Goal: Unclear

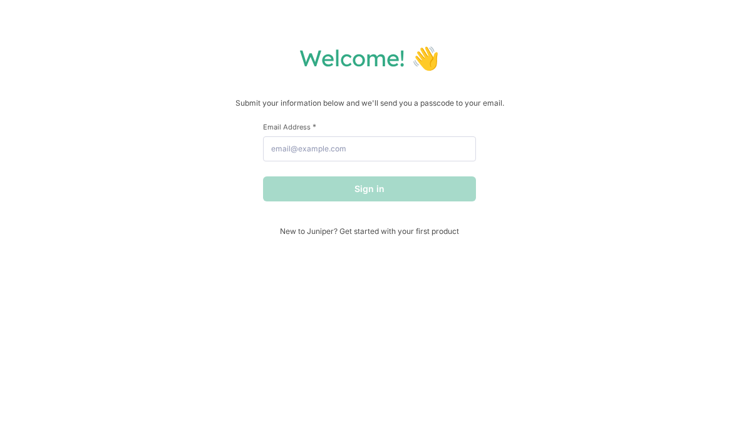
scroll to position [0, 11]
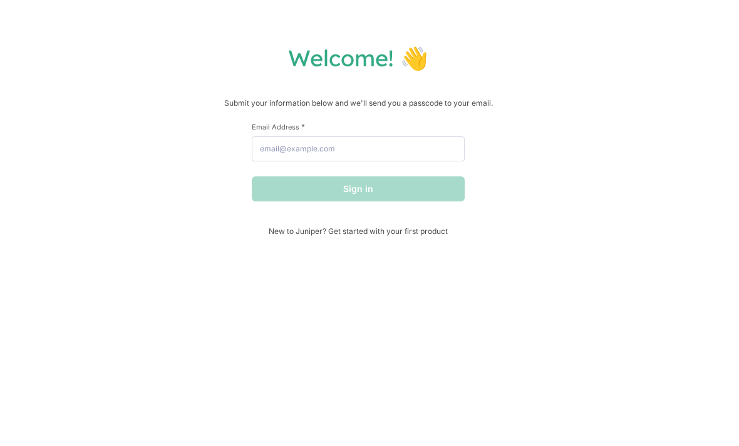
click at [466, 34] on div "Welcome! 👋 Submit your information below and we'll send you a passcode to your …" at bounding box center [369, 223] width 739 height 446
click at [597, 1] on div "Welcome! 👋 Submit your information below and we'll send you a passcode to your …" at bounding box center [369, 223] width 739 height 446
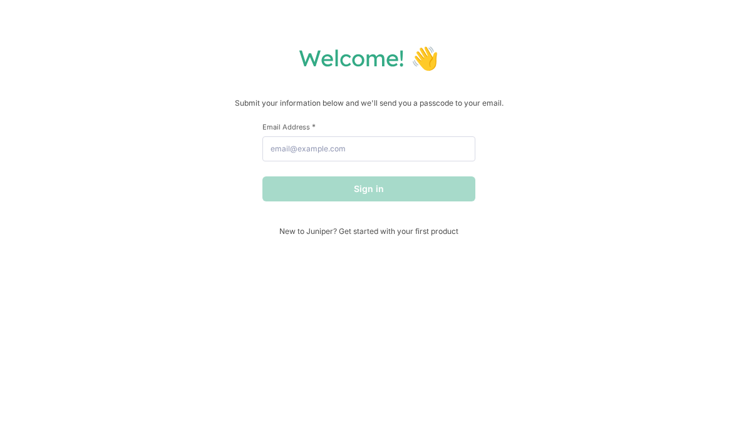
click at [613, 0] on div "Welcome! 👋 Submit your information below and we'll send you a passcode to your …" at bounding box center [369, 223] width 739 height 446
click at [616, 3] on div "Welcome! 👋 Submit your information below and we'll send you a passcode to your …" at bounding box center [369, 223] width 739 height 446
click at [592, 19] on div "Welcome! 👋 Submit your information below and we'll send you a passcode to your …" at bounding box center [369, 223] width 739 height 446
click at [613, 8] on div "Welcome! 👋 Submit your information below and we'll send you a passcode to your …" at bounding box center [369, 223] width 739 height 446
click at [611, 7] on div "Welcome! 👋 Submit your information below and we'll send you a passcode to your …" at bounding box center [369, 223] width 739 height 446
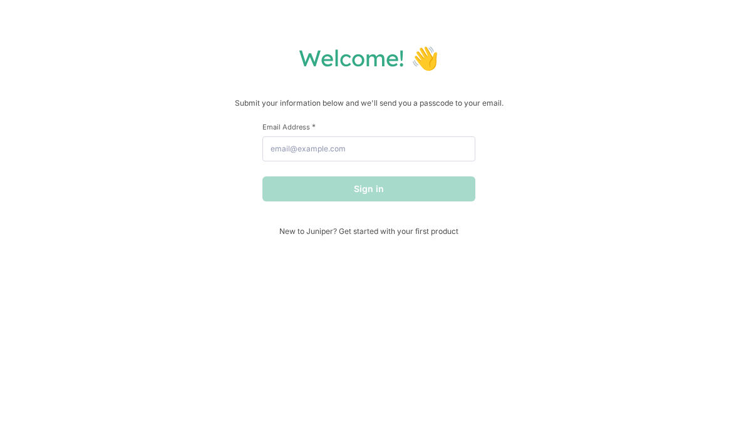
click at [613, 6] on div "Welcome! 👋 Submit your information below and we'll send you a passcode to your …" at bounding box center [369, 223] width 739 height 446
click at [616, 8] on div "Welcome! 👋 Submit your information below and we'll send you a passcode to your …" at bounding box center [369, 223] width 739 height 446
click at [607, 22] on div "Welcome! 👋 Submit your information below and we'll send you a passcode to your …" at bounding box center [369, 223] width 739 height 446
click at [612, 10] on div "Welcome! 👋 Submit your information below and we'll send you a passcode to your …" at bounding box center [369, 223] width 739 height 446
click at [616, 12] on div "Welcome! 👋 Submit your information below and we'll send you a passcode to your …" at bounding box center [369, 223] width 739 height 446
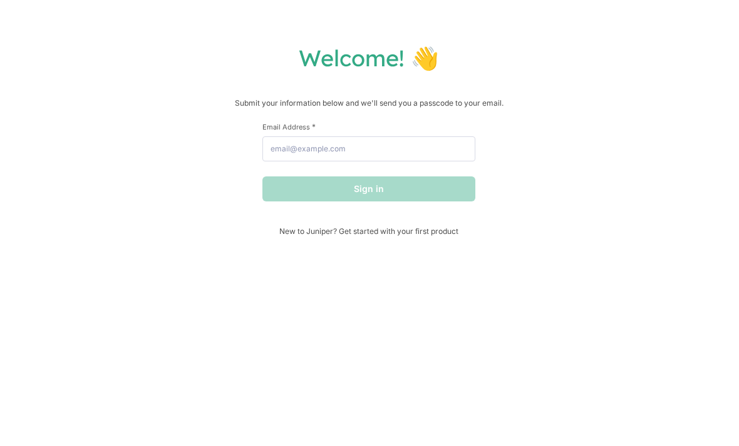
click at [590, 7] on div "Welcome! 👋 Submit your information below and we'll send you a passcode to your …" at bounding box center [369, 223] width 739 height 446
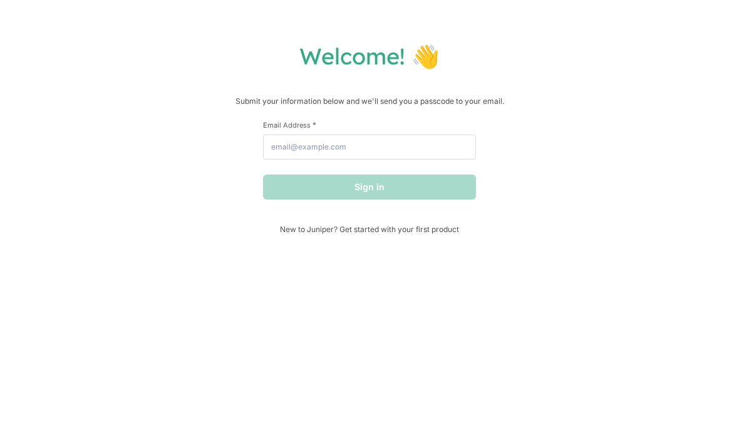
click at [617, 38] on div "Welcome! 👋 Submit your information below and we'll send you a passcode to your …" at bounding box center [369, 223] width 739 height 446
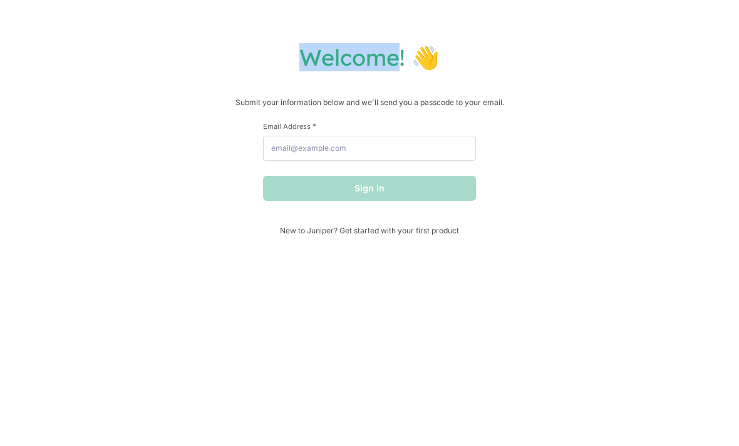
click at [612, 38] on div "Welcome! 👋 Submit your information below and we'll send you a passcode to your …" at bounding box center [369, 223] width 739 height 446
click at [614, 40] on div "Welcome! 👋 Submit your information below and we'll send you a passcode to your …" at bounding box center [369, 223] width 739 height 446
click at [603, 41] on div "Welcome! 👋 Submit your information below and we'll send you a passcode to your …" at bounding box center [369, 223] width 739 height 446
click at [612, 34] on div "Welcome! 👋 Submit your information below and we'll send you a passcode to your …" at bounding box center [369, 223] width 739 height 446
click at [615, 39] on div "Welcome! 👋 Submit your information below and we'll send you a passcode to your …" at bounding box center [369, 223] width 739 height 446
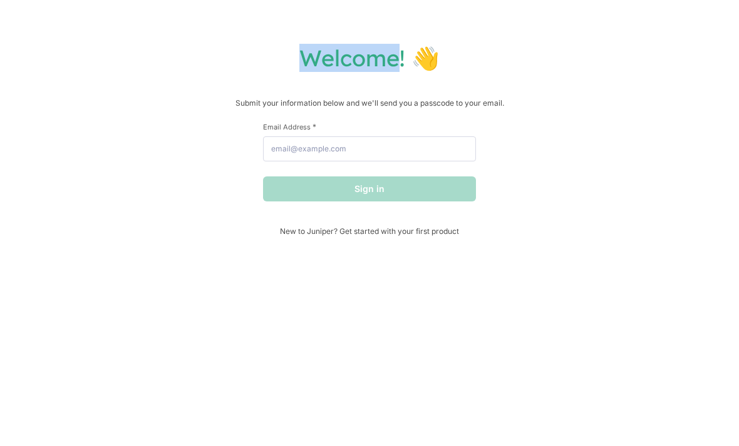
click at [615, 34] on div "Welcome! 👋 Submit your information below and we'll send you a passcode to your …" at bounding box center [369, 223] width 739 height 446
click at [615, 39] on div "Welcome! 👋 Submit your information below and we'll send you a passcode to your …" at bounding box center [369, 223] width 739 height 446
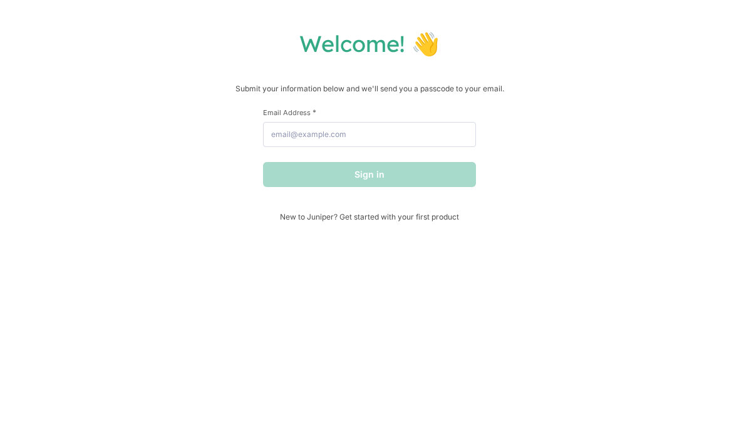
click at [500, 59] on h1 "Welcome! 👋" at bounding box center [370, 58] width 714 height 28
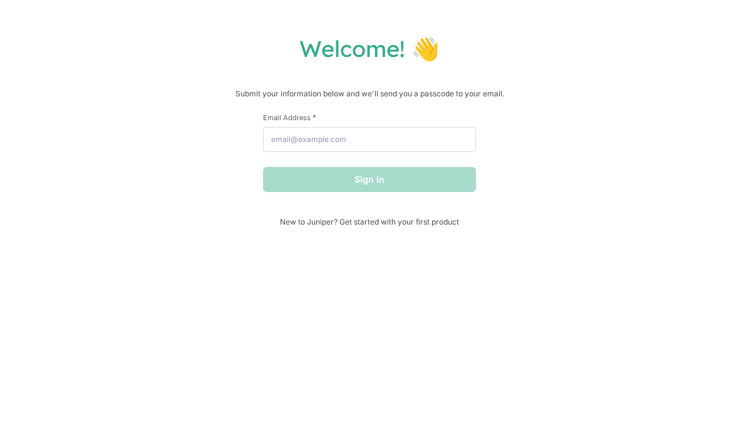
click at [564, 6] on div "Welcome! 👋 Submit your information below and we'll send you a passcode to your …" at bounding box center [369, 223] width 739 height 446
click at [617, 44] on h1 "Welcome! 👋" at bounding box center [370, 58] width 714 height 28
click at [613, 44] on h1 "Welcome! 👋" at bounding box center [370, 58] width 714 height 28
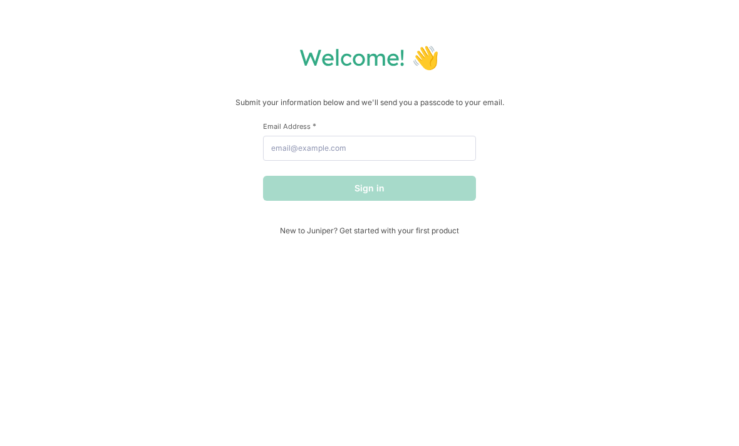
click at [574, 11] on div "Welcome! 👋 Submit your information below and we'll send you a passcode to your …" at bounding box center [369, 223] width 739 height 446
click at [612, 39] on div "Welcome! 👋 Submit your information below and we'll send you a passcode to your …" at bounding box center [369, 223] width 739 height 446
click at [610, 40] on div "Welcome! 👋 Submit your information below and we'll send you a passcode to your …" at bounding box center [369, 223] width 739 height 446
click at [617, 36] on div "Welcome! 👋 Submit your information below and we'll send you a passcode to your …" at bounding box center [369, 223] width 739 height 446
click at [613, 35] on div "Welcome! 👋 Submit your information below and we'll send you a passcode to your …" at bounding box center [369, 223] width 739 height 446
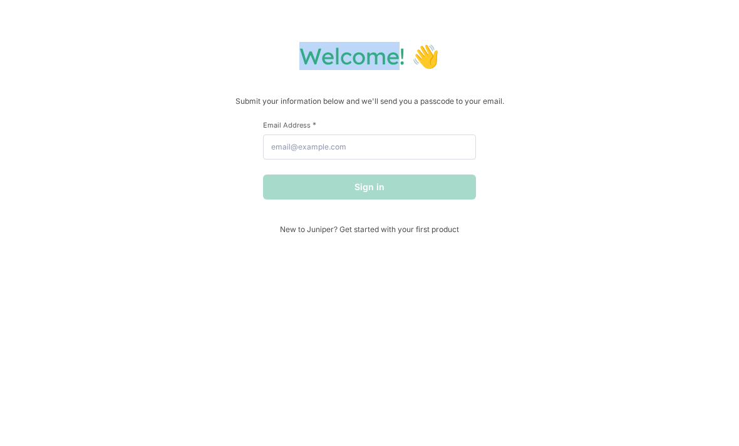
click at [613, 40] on div "Welcome! 👋 Submit your information below and we'll send you a passcode to your …" at bounding box center [369, 223] width 739 height 446
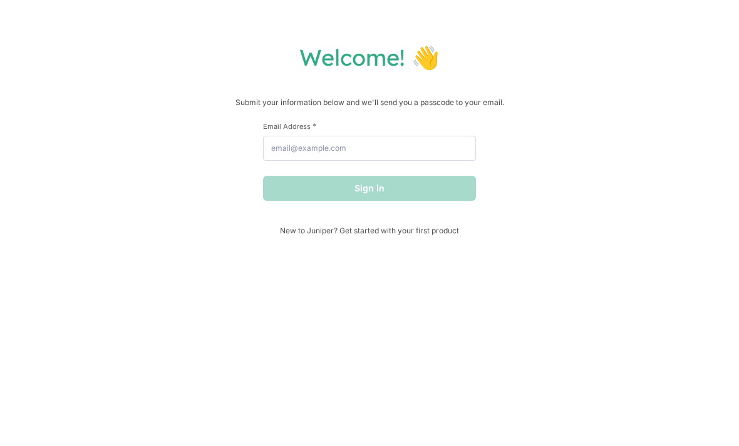
click at [615, 38] on div "Welcome! 👋 Submit your information below and we'll send you a passcode to your …" at bounding box center [369, 223] width 739 height 446
click at [606, 40] on div "Welcome! 👋 Submit your information below and we'll send you a passcode to your …" at bounding box center [369, 223] width 739 height 446
click at [615, 36] on div "Welcome! 👋 Submit your information below and we'll send you a passcode to your …" at bounding box center [369, 223] width 739 height 446
click at [612, 36] on div "Welcome! 👋 Submit your information below and we'll send you a passcode to your …" at bounding box center [369, 223] width 739 height 446
click at [617, 37] on div "Welcome! 👋 Submit your information below and we'll send you a passcode to your …" at bounding box center [369, 223] width 739 height 446
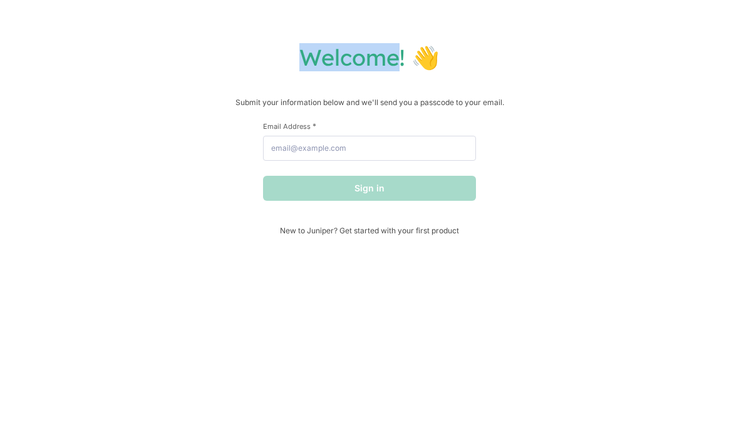
click at [615, 36] on div "Welcome! 👋 Submit your information below and we'll send you a passcode to your …" at bounding box center [369, 223] width 739 height 446
click at [606, 41] on div "Welcome! 👋 Submit your information below and we'll send you a passcode to your …" at bounding box center [369, 223] width 739 height 446
click at [613, 36] on div "Welcome! 👋 Submit your information below and we'll send you a passcode to your …" at bounding box center [369, 223] width 739 height 446
click at [615, 39] on div "Welcome! 👋 Submit your information below and we'll send you a passcode to your …" at bounding box center [369, 223] width 739 height 446
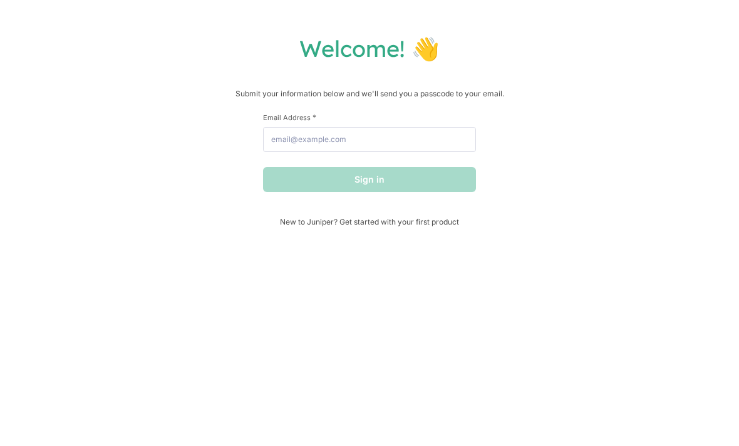
click at [615, 44] on h1 "Welcome! 👋" at bounding box center [370, 58] width 714 height 28
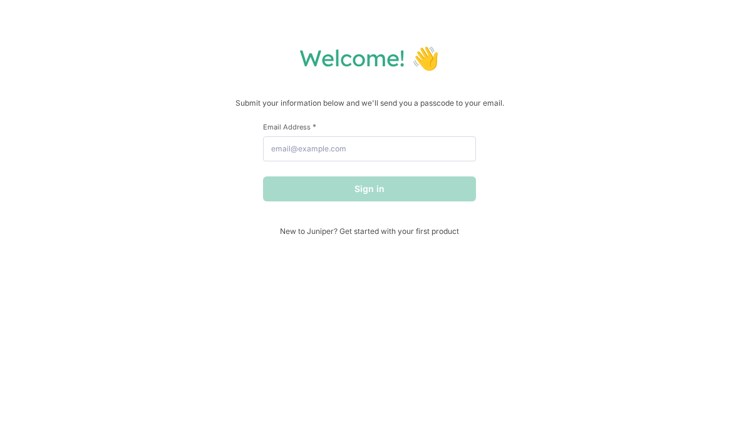
click at [615, 38] on div "Welcome! 👋 Submit your information below and we'll send you a passcode to your …" at bounding box center [369, 223] width 739 height 446
click at [602, 42] on div "Welcome! 👋 Submit your information below and we'll send you a passcode to your …" at bounding box center [369, 223] width 739 height 446
click at [602, 41] on div "Welcome! 👋 Submit your information below and we'll send you a passcode to your …" at bounding box center [369, 223] width 739 height 446
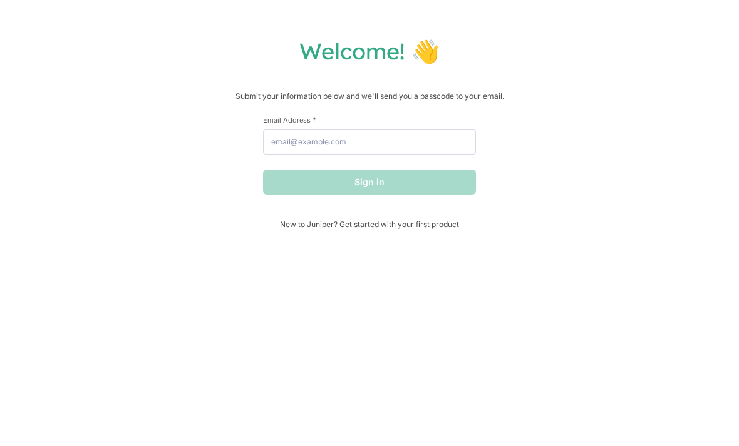
click at [615, 44] on h1 "Welcome! 👋" at bounding box center [370, 58] width 714 height 28
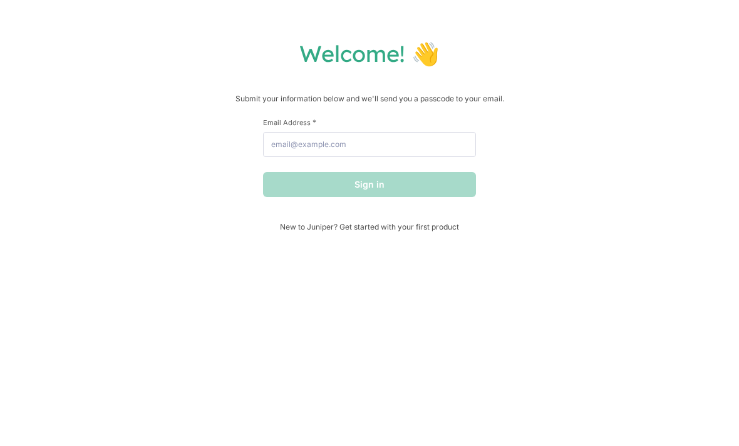
click at [614, 38] on div "Welcome! 👋 Submit your information below and we'll send you a passcode to your …" at bounding box center [369, 223] width 739 height 446
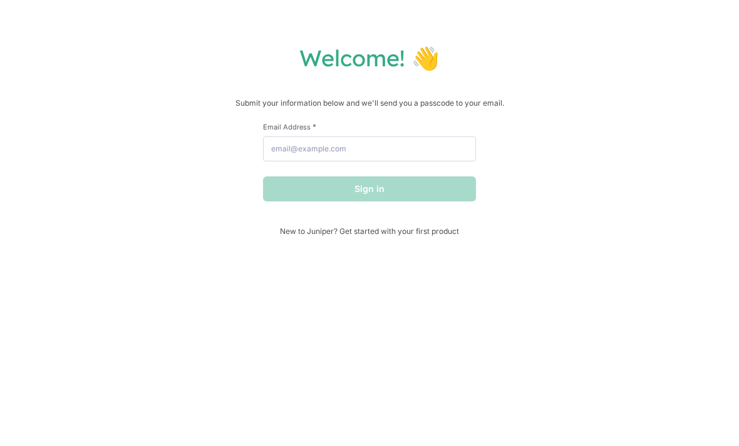
click at [613, 34] on div "Welcome! 👋 Submit your information below and we'll send you a passcode to your …" at bounding box center [369, 223] width 739 height 446
click at [616, 34] on div "Welcome! 👋 Submit your information below and we'll send you a passcode to your …" at bounding box center [369, 223] width 739 height 446
click at [612, 24] on div "Welcome! 👋 Submit your information below and we'll send you a passcode to your …" at bounding box center [369, 223] width 739 height 446
click at [612, 19] on div "Welcome! 👋 Submit your information below and we'll send you a passcode to your …" at bounding box center [369, 223] width 739 height 446
click at [617, 20] on div "Welcome! 👋 Submit your information below and we'll send you a passcode to your …" at bounding box center [369, 223] width 739 height 446
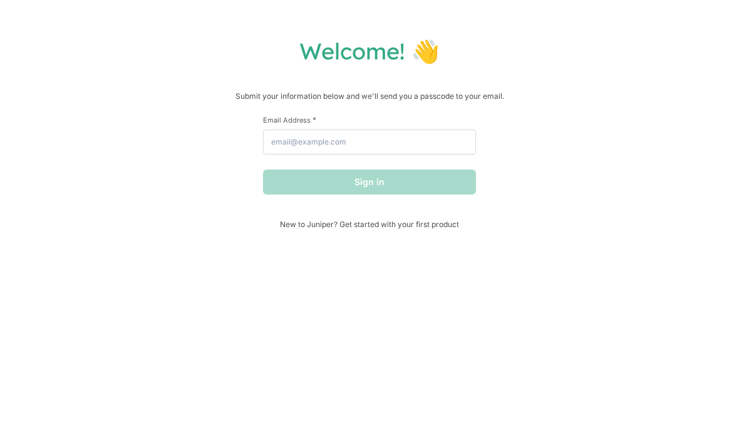
click at [617, 44] on h1 "Welcome! 👋" at bounding box center [370, 58] width 714 height 28
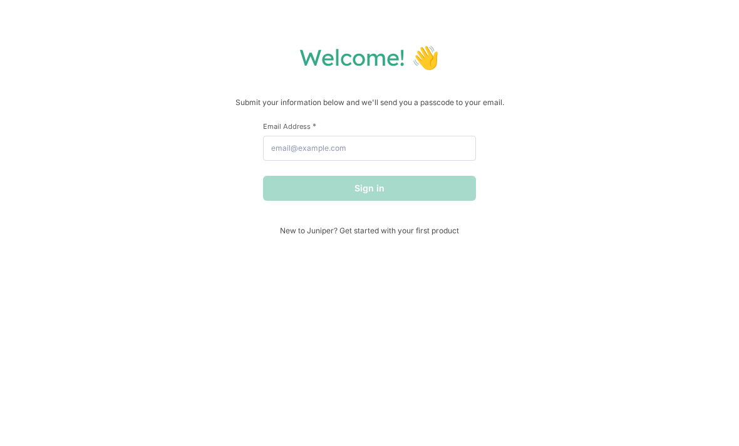
click at [613, 36] on div "Welcome! 👋 Submit your information below and we'll send you a passcode to your …" at bounding box center [369, 223] width 739 height 446
click at [612, 36] on div "Welcome! 👋 Submit your information below and we'll send you a passcode to your …" at bounding box center [369, 223] width 739 height 446
click at [613, 36] on div "Welcome! 👋 Submit your information below and we'll send you a passcode to your …" at bounding box center [369, 223] width 739 height 446
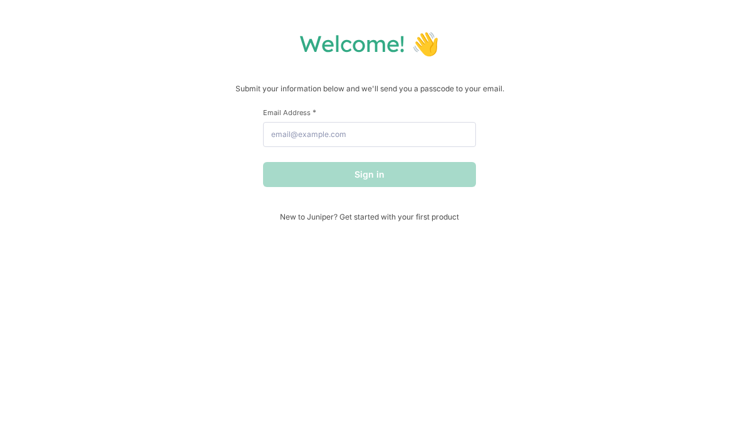
click at [614, 44] on h1 "Welcome! 👋" at bounding box center [370, 58] width 714 height 28
click at [613, 44] on h1 "Welcome! 👋" at bounding box center [370, 58] width 714 height 28
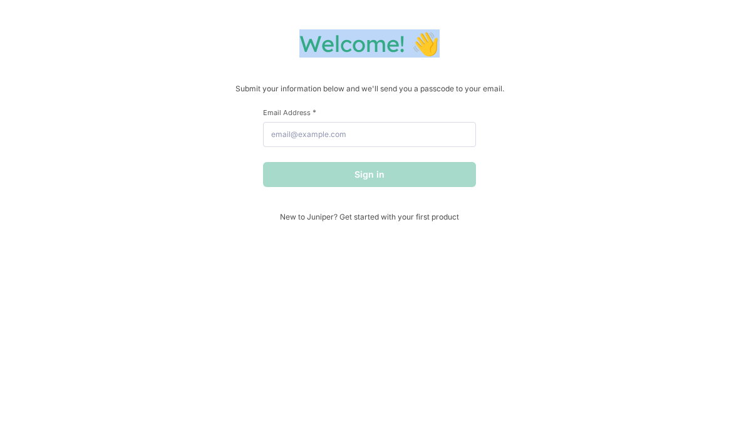
click at [613, 44] on h1 "Welcome! 👋" at bounding box center [370, 58] width 714 height 28
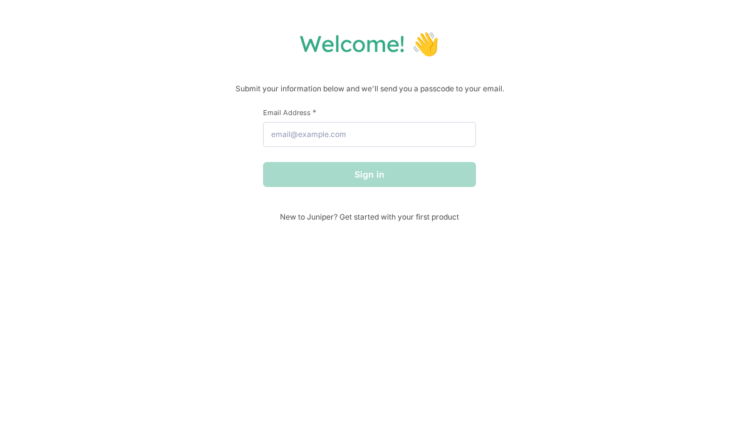
click at [613, 44] on h1 "Welcome! 👋" at bounding box center [370, 58] width 714 height 28
click at [614, 44] on h1 "Welcome! 👋" at bounding box center [370, 58] width 714 height 28
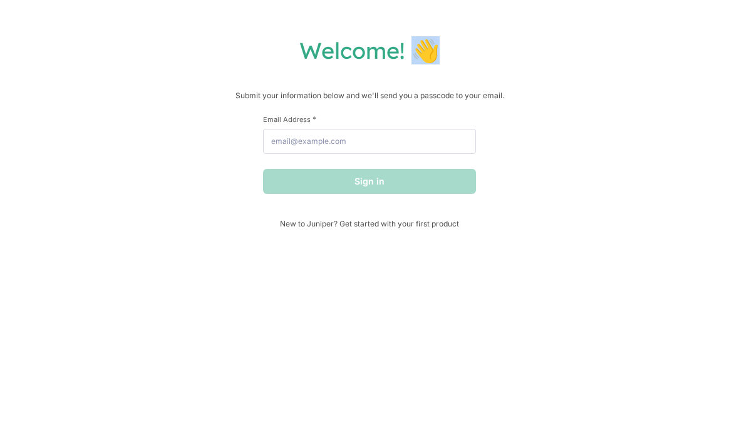
click at [613, 44] on h1 "Welcome! 👋" at bounding box center [370, 58] width 714 height 28
click at [612, 44] on h1 "Welcome! 👋" at bounding box center [370, 58] width 714 height 28
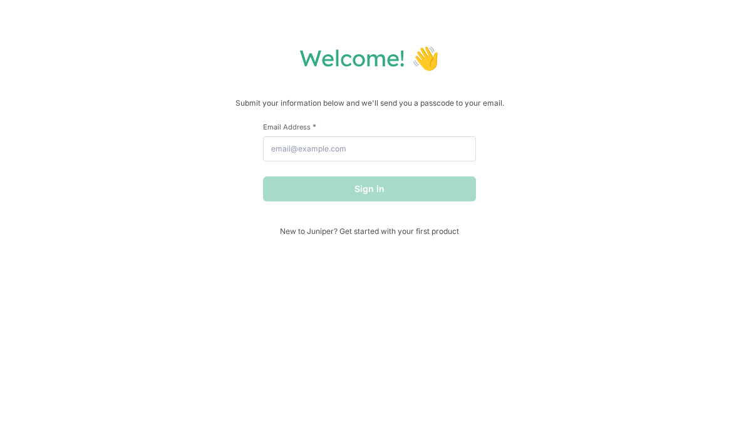
click at [611, 13] on div "Welcome! 👋 Submit your information below and we'll send you a passcode to your …" at bounding box center [369, 223] width 739 height 446
click at [615, 7] on div "Welcome! 👋 Submit your information below and we'll send you a passcode to your …" at bounding box center [369, 223] width 739 height 446
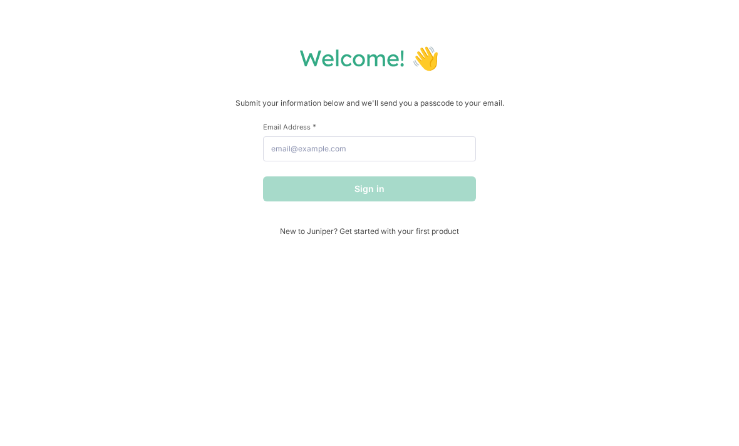
click at [612, 1] on div "Welcome! 👋 Submit your information below and we'll send you a passcode to your …" at bounding box center [369, 223] width 739 height 446
click at [612, 0] on div "Welcome! 👋 Submit your information below and we'll send you a passcode to your …" at bounding box center [369, 223] width 739 height 446
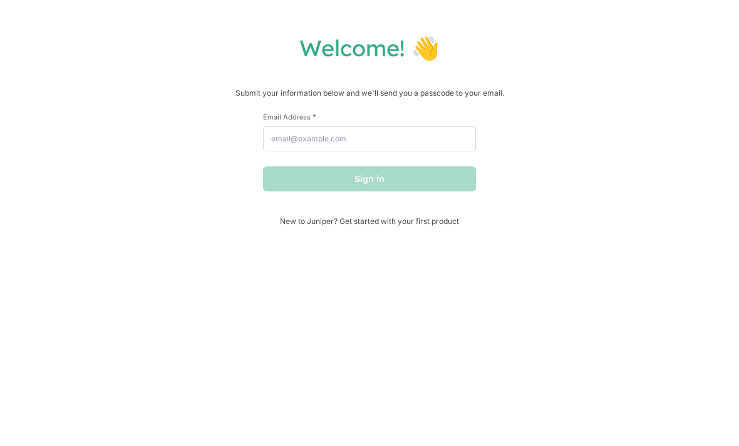
click at [613, 44] on h1 "Welcome! 👋" at bounding box center [370, 58] width 714 height 28
click at [614, 44] on h1 "Welcome! 👋" at bounding box center [370, 58] width 714 height 28
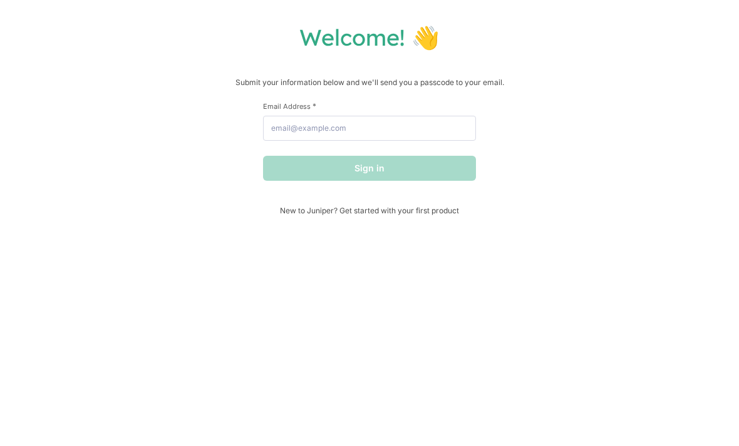
click at [617, 44] on h1 "Welcome! 👋" at bounding box center [370, 58] width 714 height 28
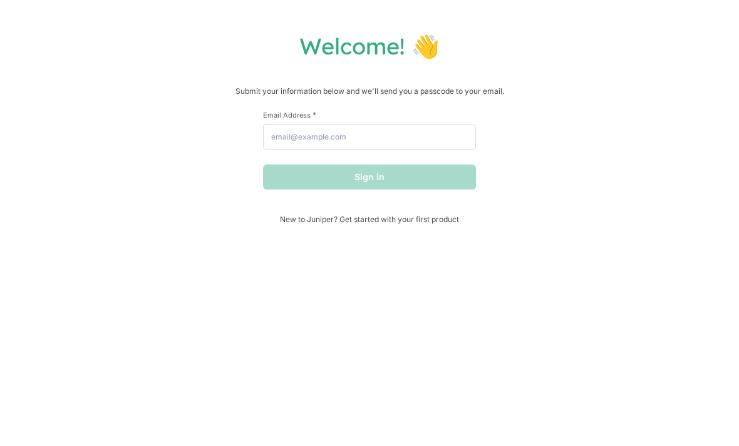
click at [612, 44] on h1 "Welcome! 👋" at bounding box center [370, 58] width 714 height 28
click at [602, 46] on h1 "Welcome! 👋" at bounding box center [370, 58] width 714 height 28
click at [617, 44] on h1 "Welcome! 👋" at bounding box center [370, 58] width 714 height 28
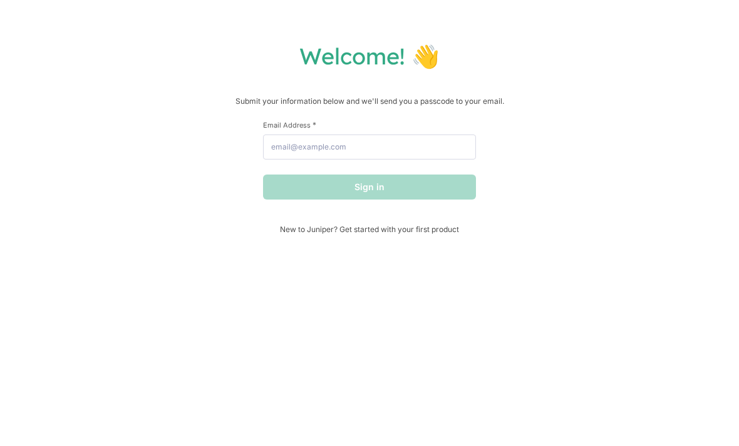
click at [612, 39] on div "Welcome! 👋 Submit your information below and we'll send you a passcode to your …" at bounding box center [369, 223] width 739 height 446
click at [614, 36] on div "Welcome! 👋 Submit your information below and we'll send you a passcode to your …" at bounding box center [369, 223] width 739 height 446
click at [613, 36] on div "Welcome! 👋 Submit your information below and we'll send you a passcode to your …" at bounding box center [369, 223] width 739 height 446
click at [611, 41] on div "Welcome! 👋 Submit your information below and we'll send you a passcode to your …" at bounding box center [369, 223] width 739 height 446
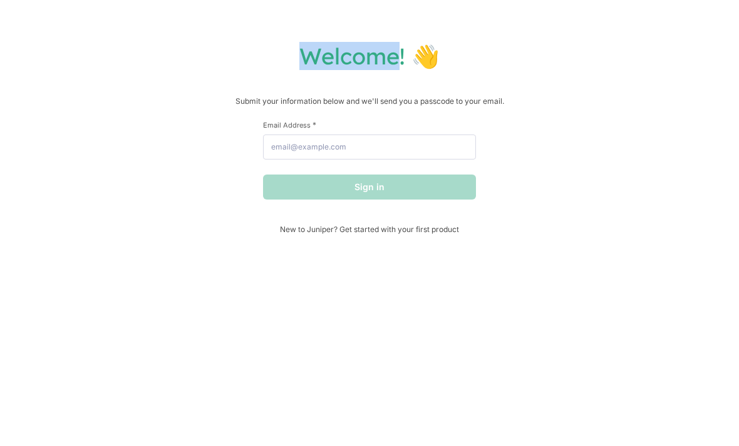
click at [593, 49] on h1 "Welcome! 👋" at bounding box center [370, 58] width 714 height 28
click at [613, 36] on div "Welcome! 👋 Submit your information below and we'll send you a passcode to your …" at bounding box center [369, 223] width 739 height 446
click at [612, 39] on div "Welcome! 👋 Submit your information below and we'll send you a passcode to your …" at bounding box center [369, 223] width 739 height 446
click at [612, 38] on div "Welcome! 👋 Submit your information below and we'll send you a passcode to your …" at bounding box center [369, 223] width 739 height 446
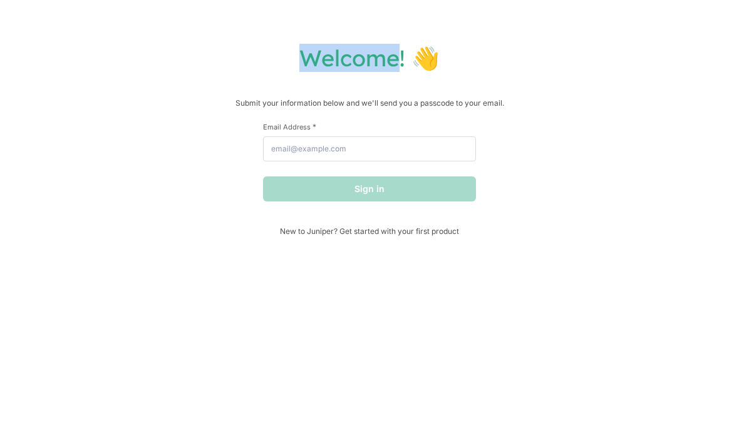
click at [613, 32] on div "Welcome! 👋 Submit your information below and we'll send you a passcode to your …" at bounding box center [369, 223] width 739 height 446
click at [612, 33] on div "Welcome! 👋 Submit your information below and we'll send you a passcode to your …" at bounding box center [369, 223] width 739 height 446
click at [610, 34] on div "Welcome! 👋 Submit your information below and we'll send you a passcode to your …" at bounding box center [369, 223] width 739 height 446
click at [599, 44] on h1 "Welcome! 👋" at bounding box center [370, 58] width 714 height 28
click at [614, 38] on div "Welcome! 👋 Submit your information below and we'll send you a passcode to your …" at bounding box center [369, 223] width 739 height 446
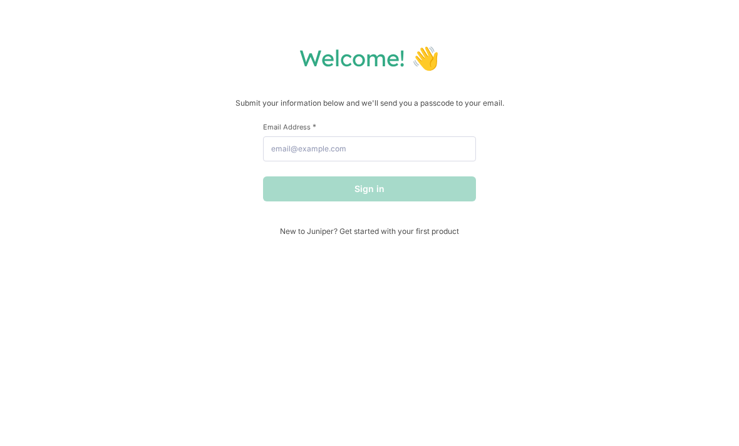
click at [610, 24] on div "Welcome! 👋 Submit your information below and we'll send you a passcode to your …" at bounding box center [369, 223] width 739 height 446
click at [615, 22] on div "Welcome! 👋 Submit your information below and we'll send you a passcode to your …" at bounding box center [369, 223] width 739 height 446
click at [615, 23] on div "Welcome! 👋 Submit your information below and we'll send you a passcode to your …" at bounding box center [369, 223] width 739 height 446
click at [614, 20] on div "Welcome! 👋 Submit your information below and we'll send you a passcode to your …" at bounding box center [369, 223] width 739 height 446
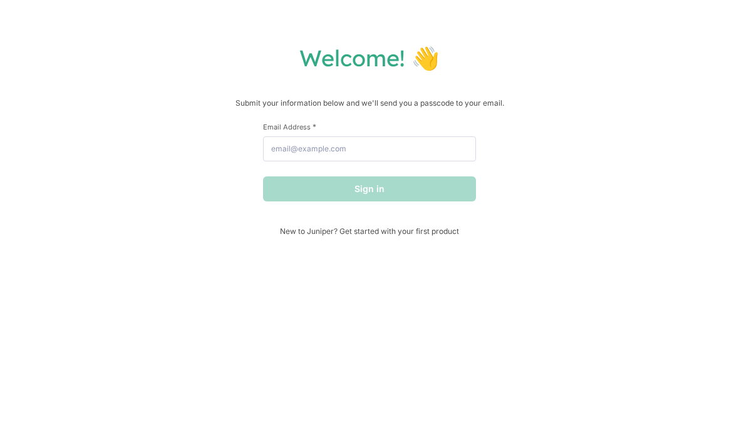
click at [612, 24] on div "Welcome! 👋 Submit your information below and we'll send you a passcode to your …" at bounding box center [369, 223] width 739 height 446
click at [615, 22] on div "Welcome! 👋 Submit your information below and we'll send you a passcode to your …" at bounding box center [369, 223] width 739 height 446
